Goal: Use online tool/utility: Utilize a website feature to perform a specific function

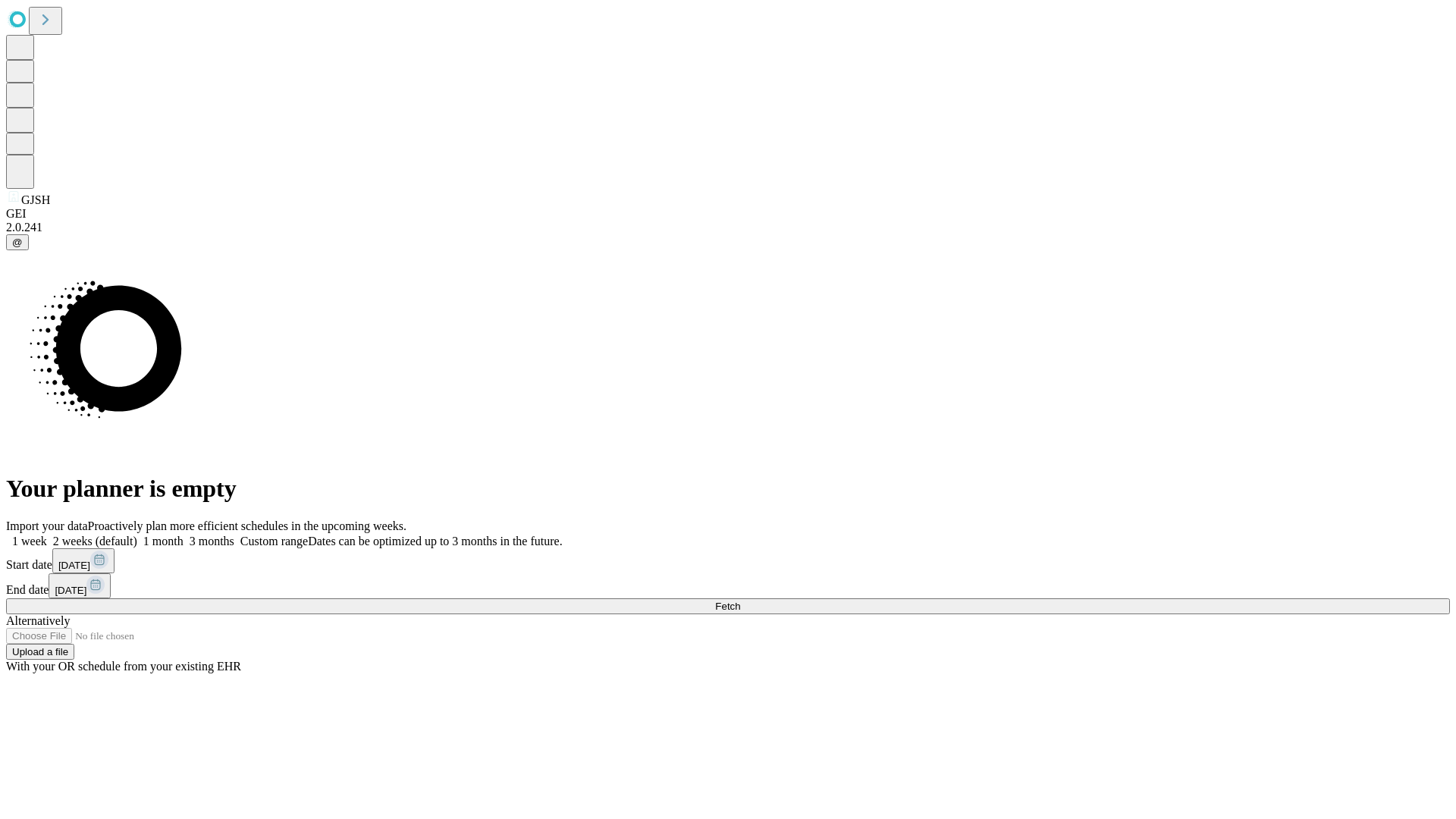
click at [740, 601] on span "Fetch" at bounding box center [727, 606] width 25 height 11
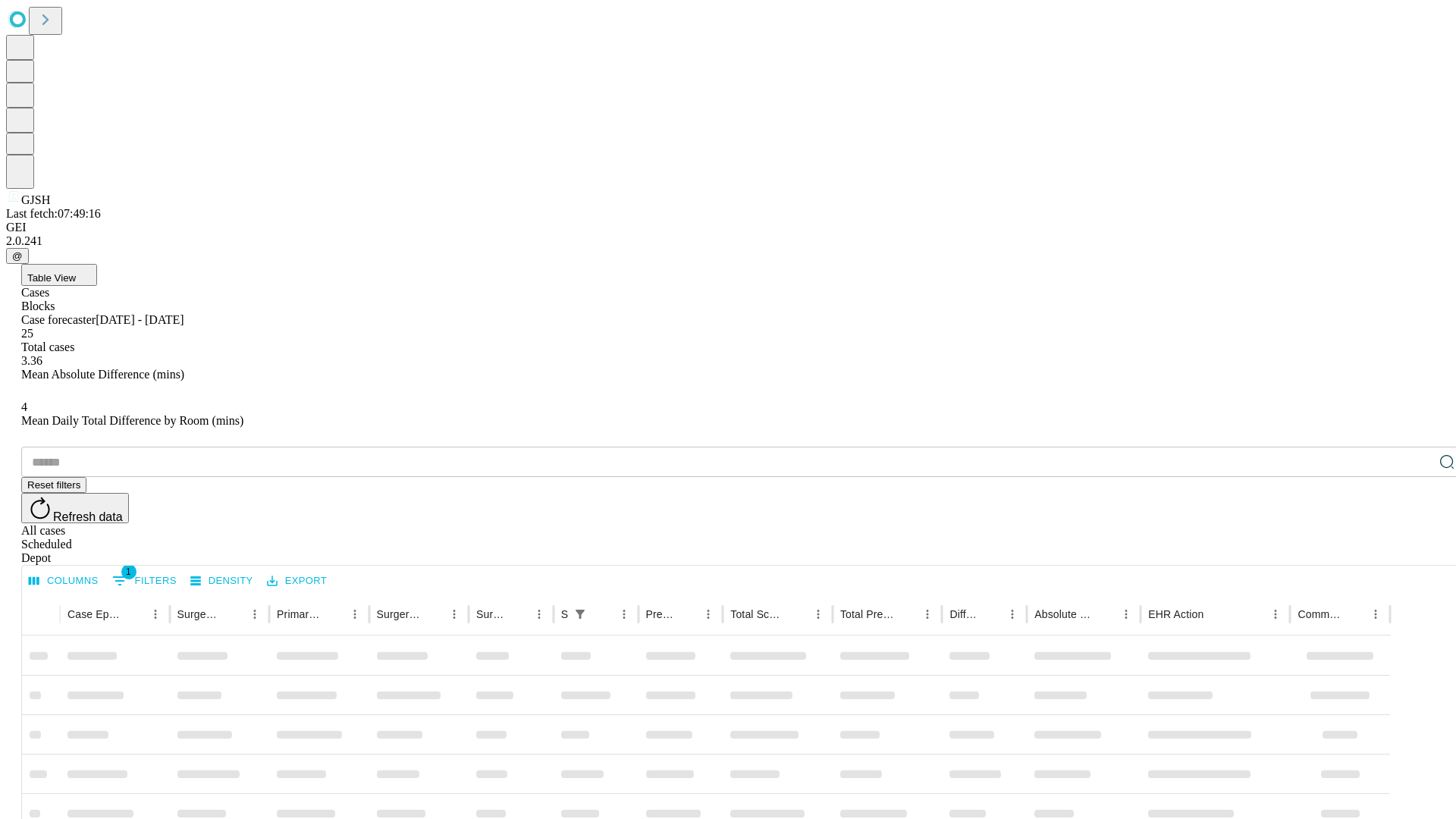
click at [76, 272] on span "Table View" at bounding box center [51, 278] width 49 height 11
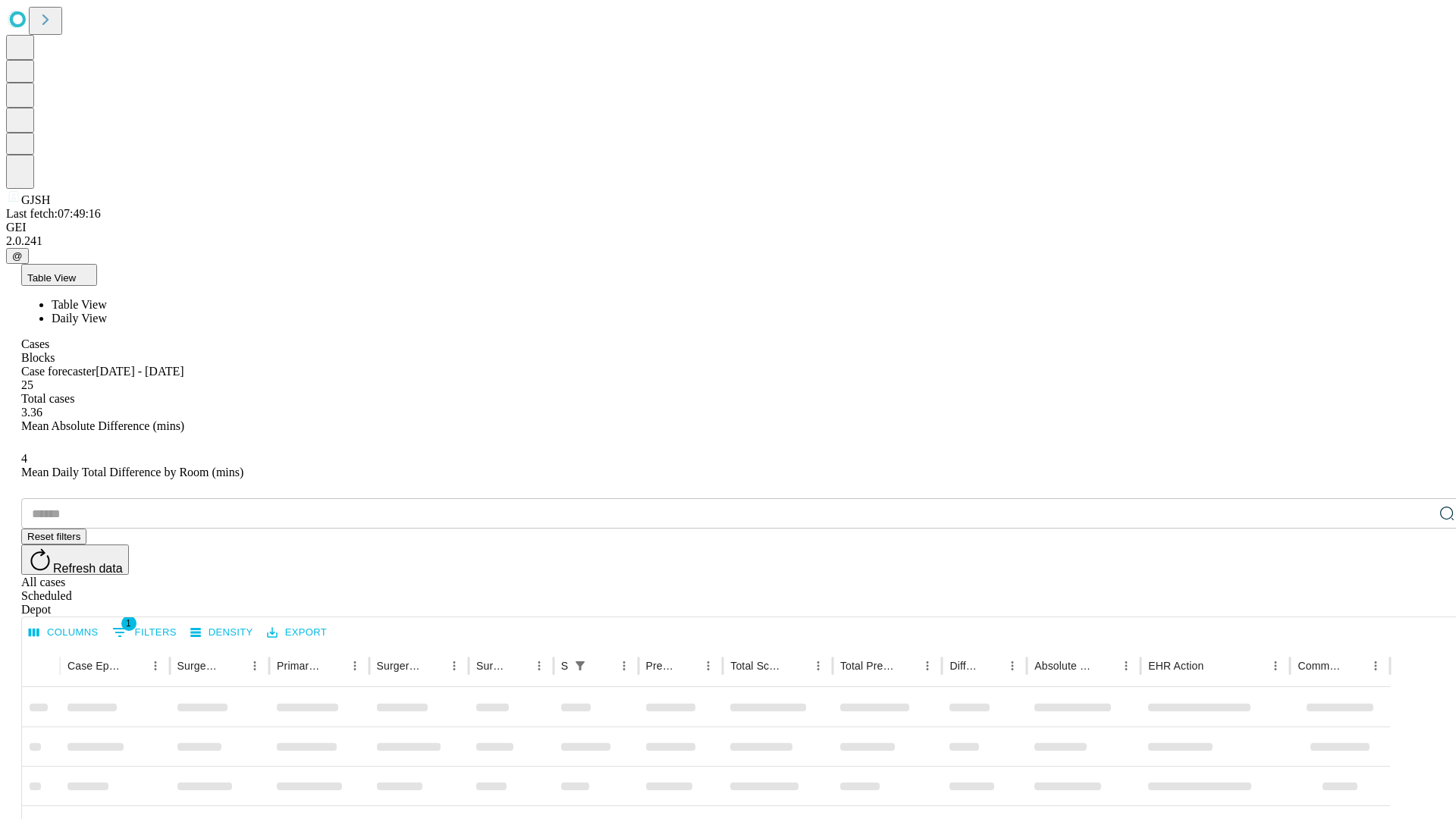
click at [107, 312] on span "Daily View" at bounding box center [79, 318] width 56 height 13
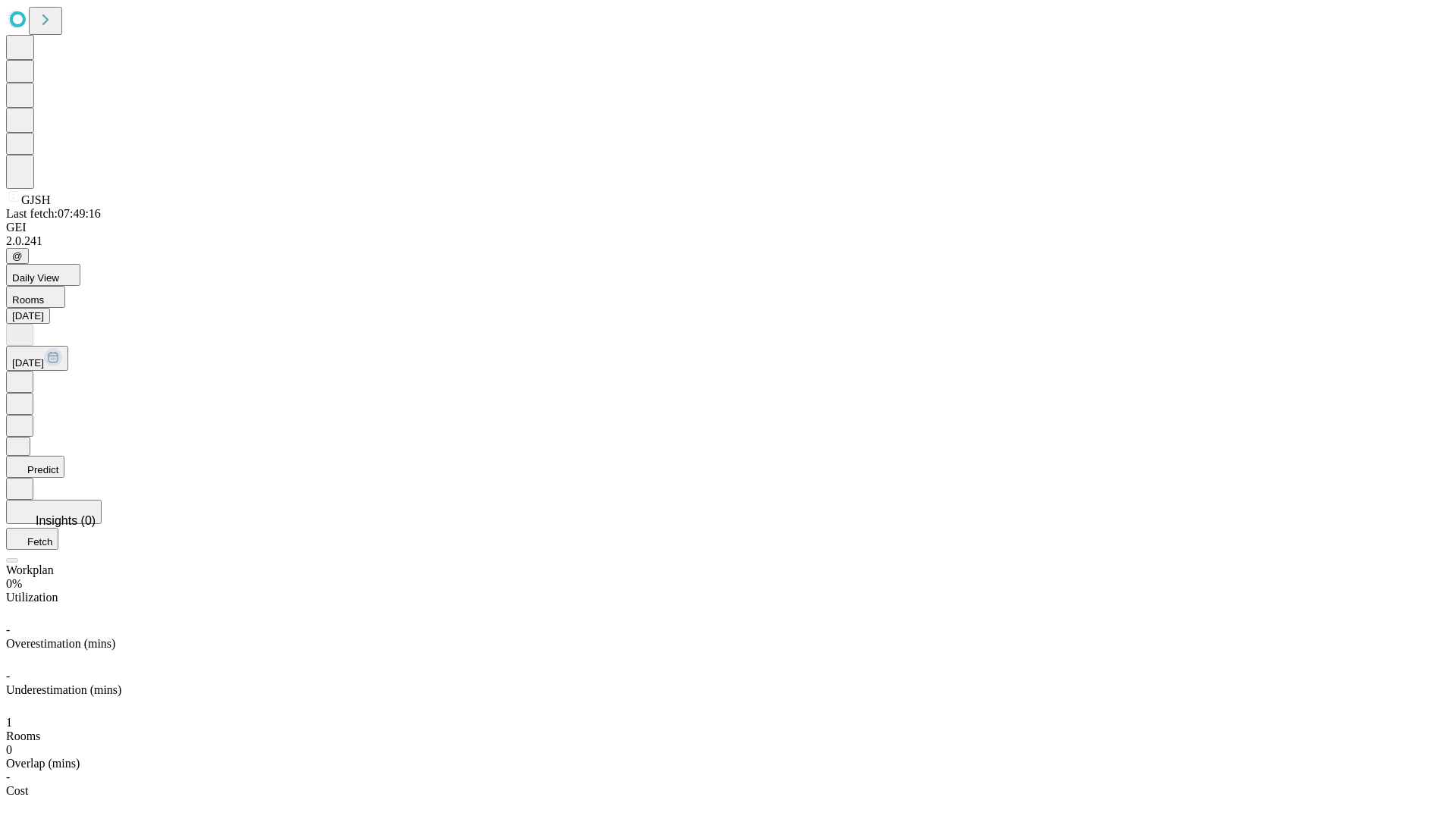
click at [64, 456] on button "Predict" at bounding box center [35, 467] width 58 height 22
